Goal: Communication & Community: Answer question/provide support

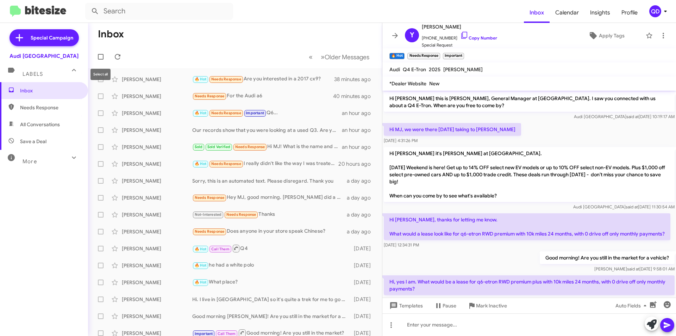
scroll to position [83, 0]
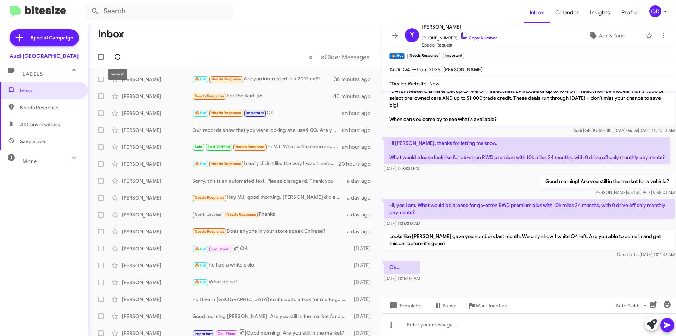
click at [116, 56] on icon at bounding box center [117, 56] width 8 height 8
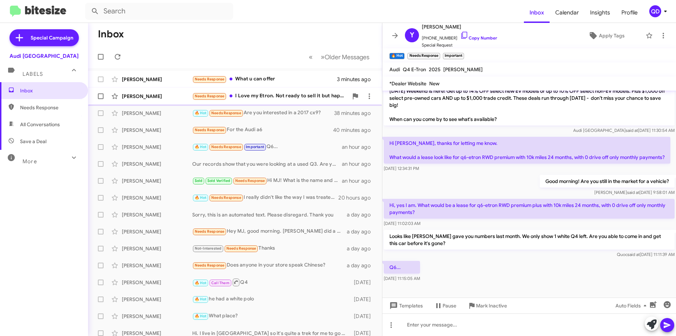
click at [279, 97] on div "Needs Response I Love my Etron. Not ready to sell it but happy to come Some tim…" at bounding box center [270, 96] width 156 height 8
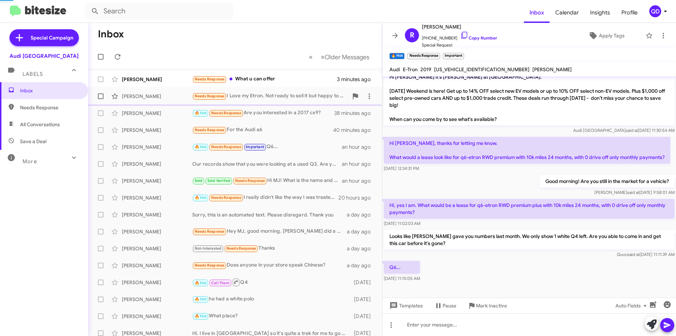
scroll to position [52, 0]
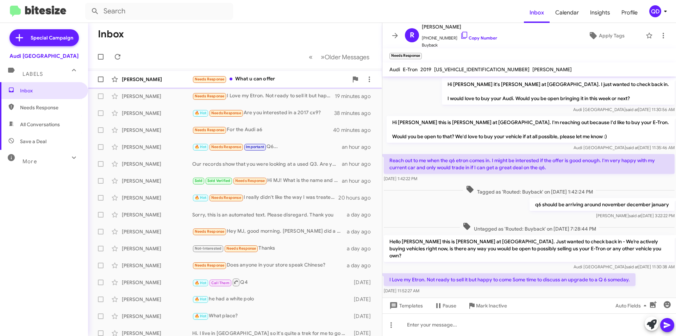
click at [278, 81] on div "Needs Response What u can offer" at bounding box center [270, 79] width 156 height 8
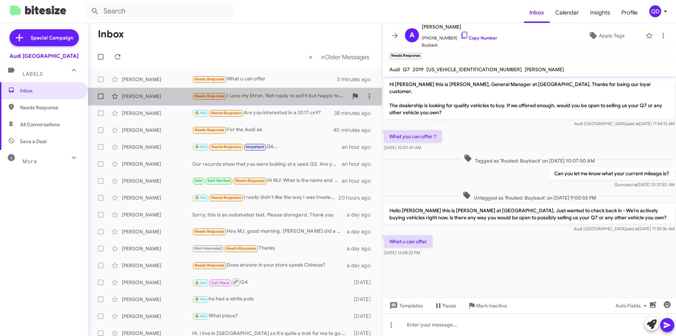
click at [280, 96] on div "Needs Response I Love my Etron. Not ready to sell it but happy to come Some tim…" at bounding box center [270, 96] width 156 height 8
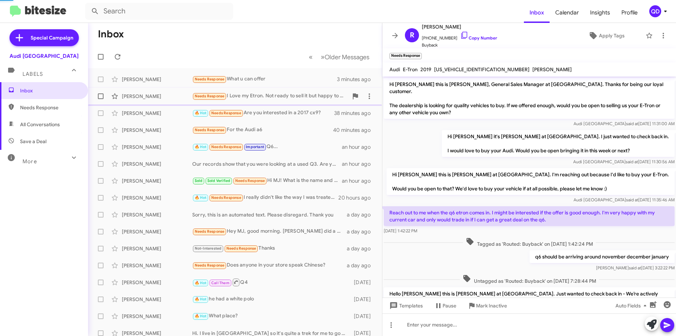
scroll to position [52, 0]
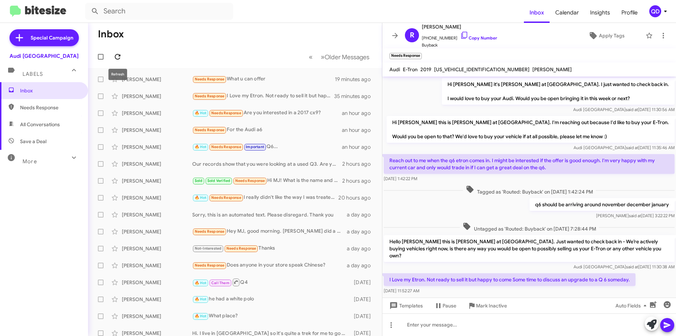
click at [119, 54] on icon at bounding box center [117, 56] width 8 height 8
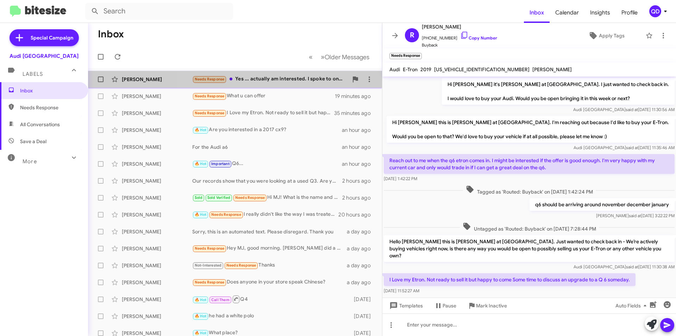
click at [263, 82] on div "Needs Response Yes ... actually am interested. I spoke to one of your sales peo…" at bounding box center [270, 79] width 156 height 8
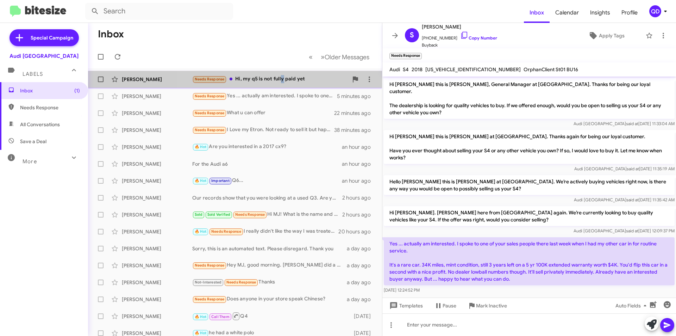
click at [282, 82] on div "Needs Response Hi, my q5 is not fully paid yet" at bounding box center [270, 79] width 156 height 8
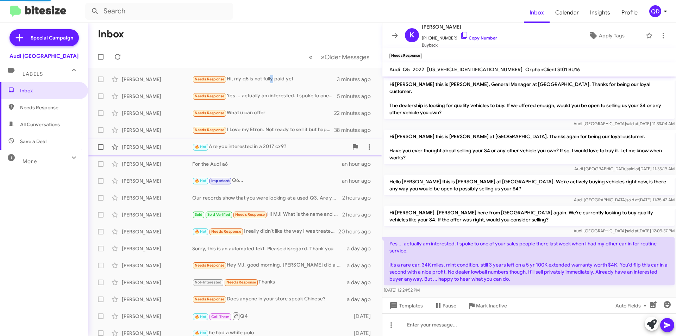
scroll to position [45, 0]
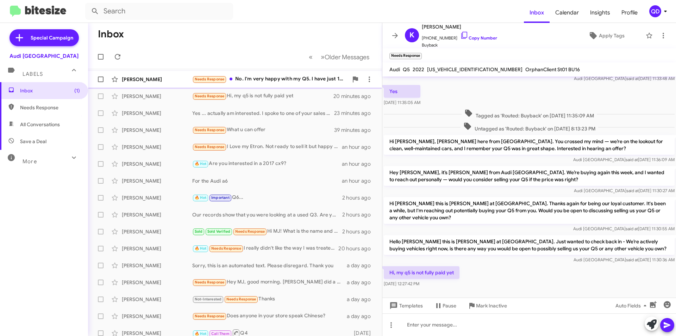
click at [256, 77] on div "Needs Response No. I'm very happy with my Q5. I have just 14k miles on it and i…" at bounding box center [270, 79] width 156 height 8
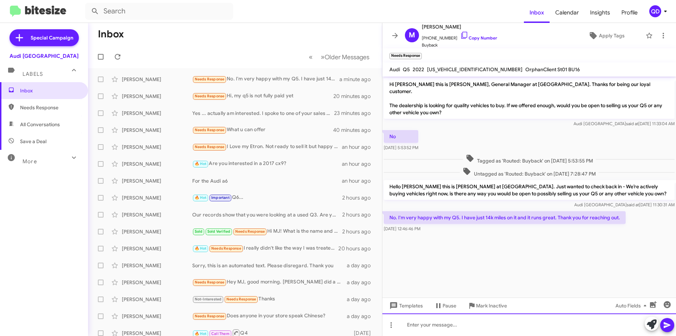
click at [438, 317] on div at bounding box center [529, 324] width 294 height 23
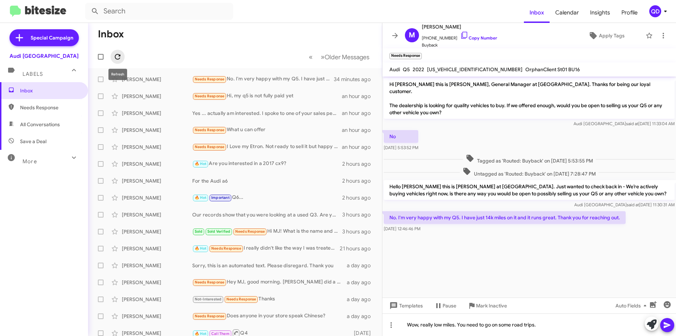
click at [115, 57] on icon at bounding box center [117, 56] width 8 height 8
